Goal: Go to known website: Access a specific website the user already knows

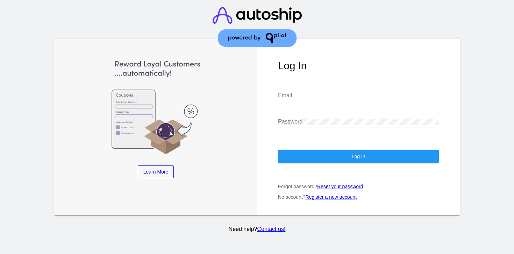
type input "[EMAIL_ADDRESS][DOMAIN_NAME]"
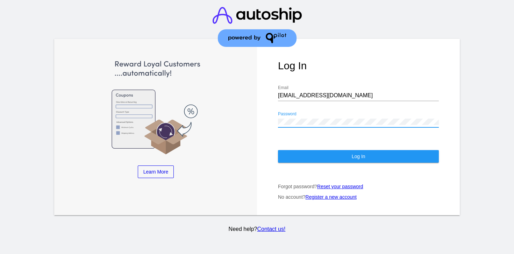
click at [298, 150] on button "Log In" at bounding box center [358, 156] width 161 height 13
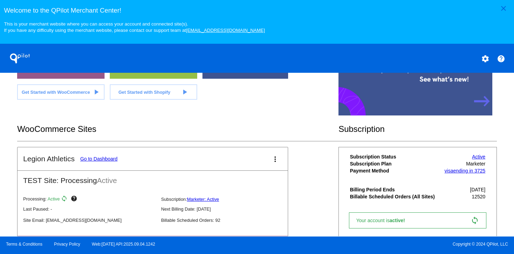
scroll to position [193, 0]
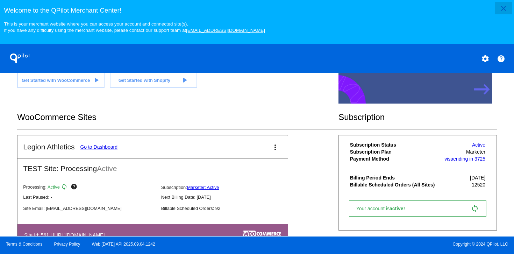
click at [500, 6] on mat-icon "close" at bounding box center [504, 8] width 8 height 8
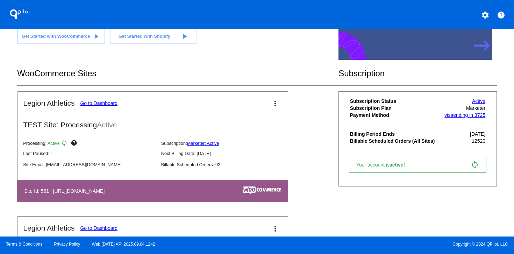
scroll to position [0, 0]
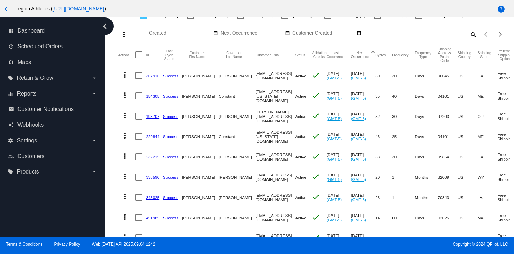
scroll to position [221, 0]
